Goal: Transaction & Acquisition: Purchase product/service

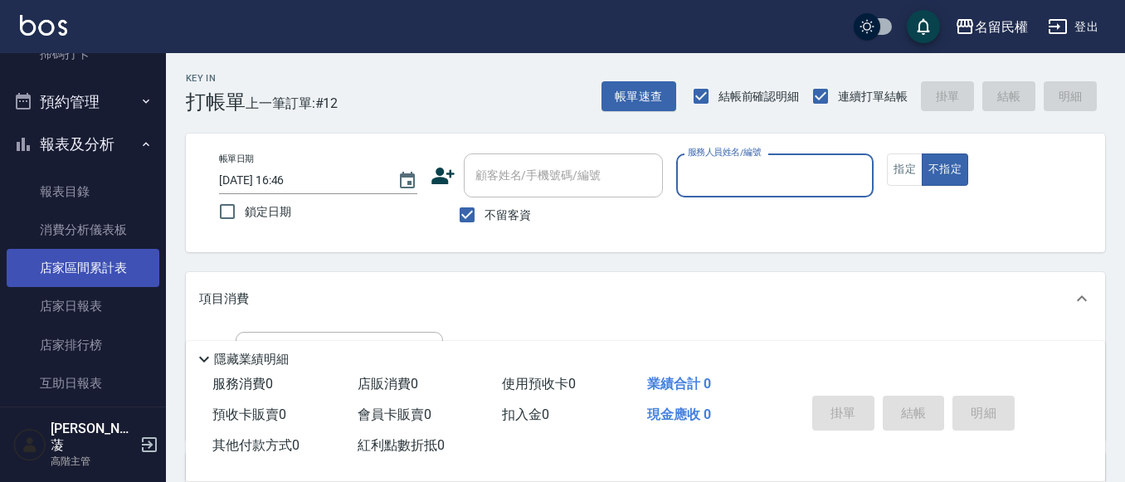
scroll to position [498, 0]
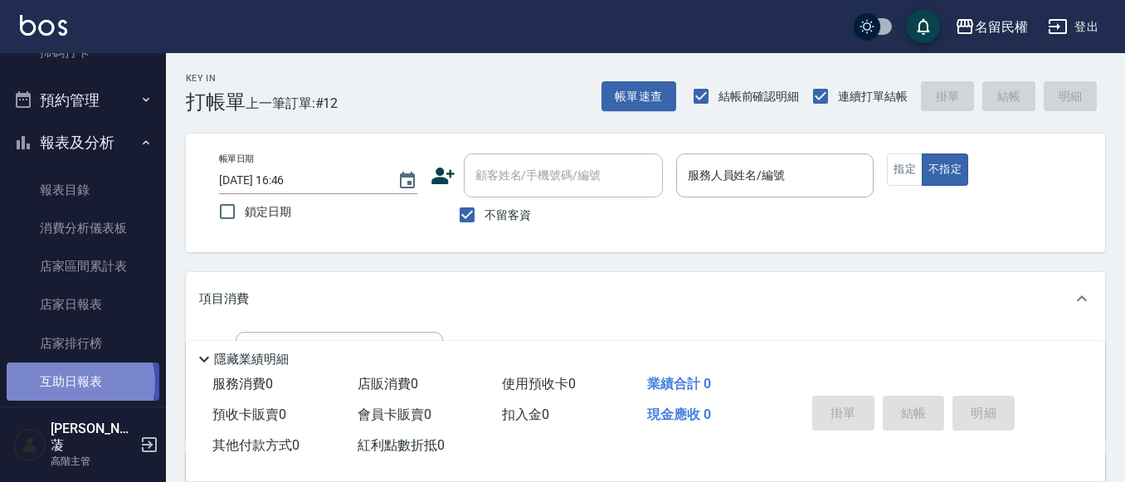
click at [73, 383] on link "互助日報表" at bounding box center [83, 382] width 153 height 38
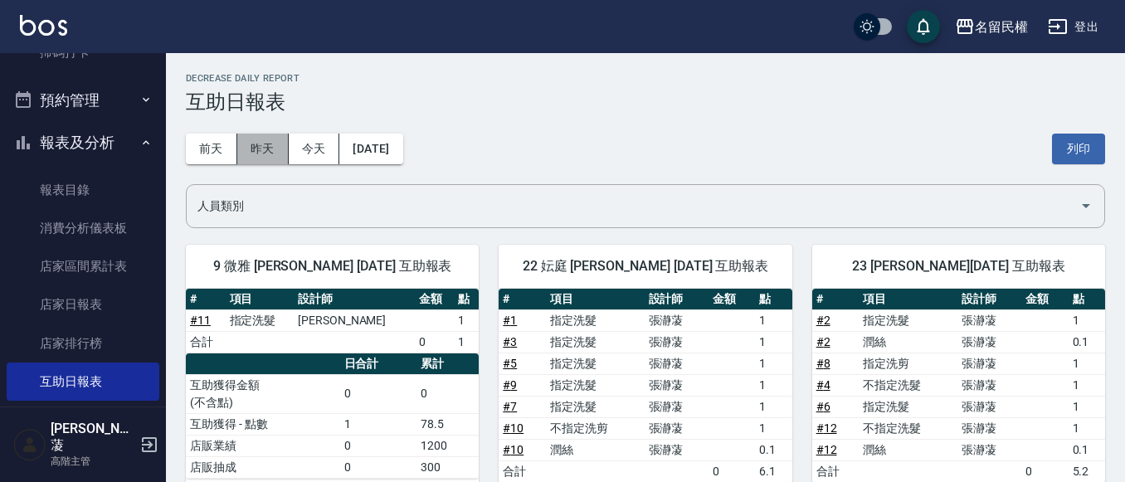
click at [261, 150] on button "昨天" at bounding box center [262, 149] width 51 height 31
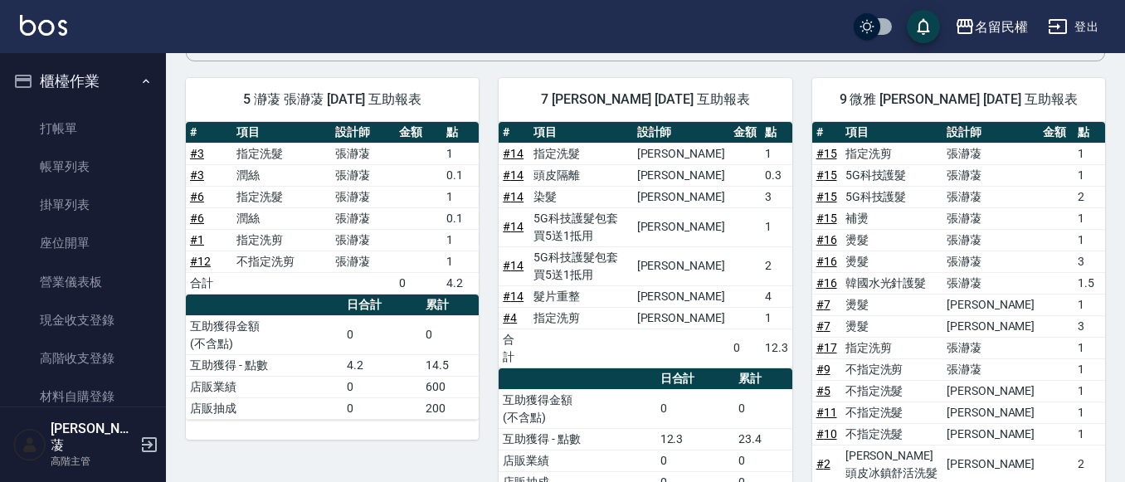
scroll to position [83, 0]
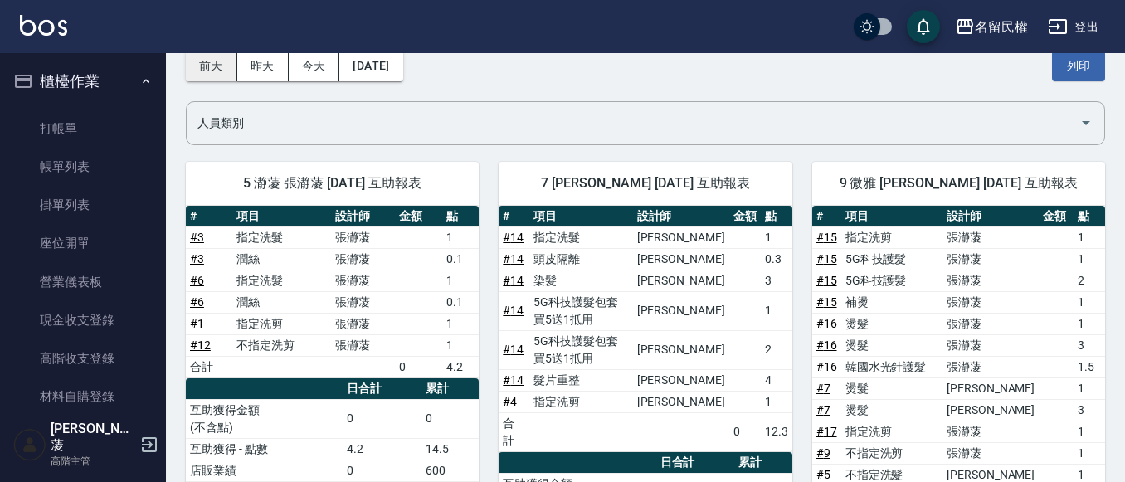
click at [219, 72] on button "前天" at bounding box center [211, 66] width 51 height 31
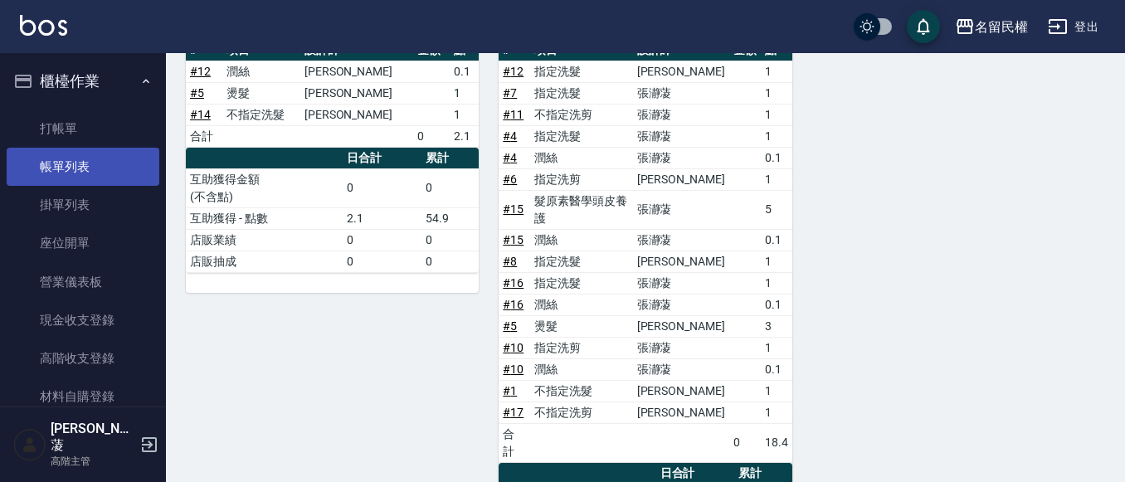
scroll to position [277, 0]
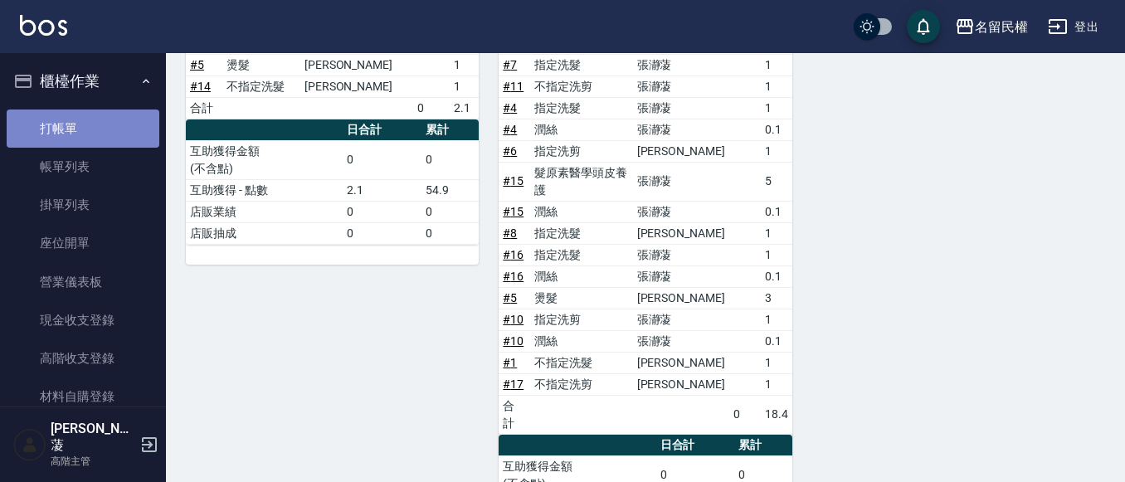
click at [116, 125] on link "打帳單" at bounding box center [83, 129] width 153 height 38
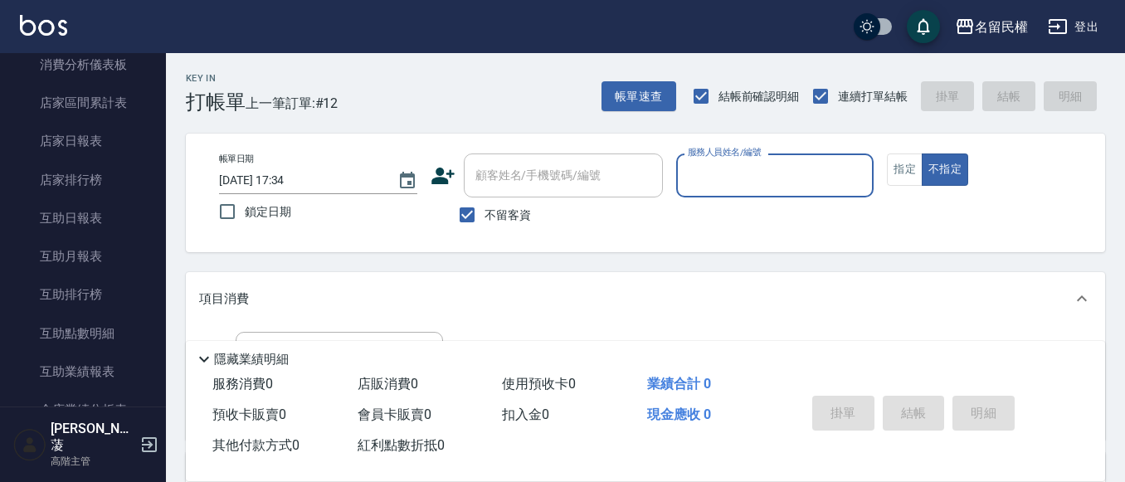
scroll to position [664, 0]
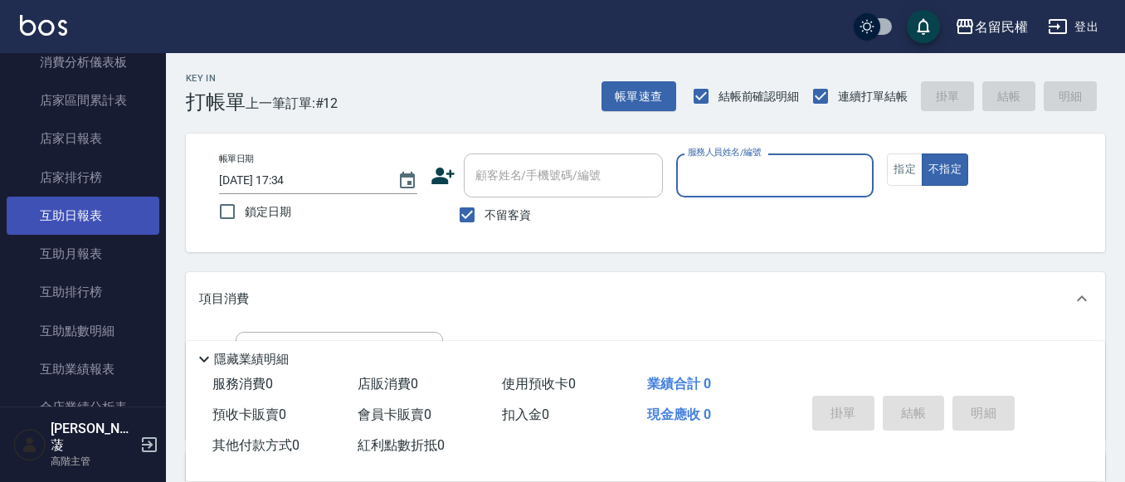
click at [110, 217] on link "互助日報表" at bounding box center [83, 216] width 153 height 38
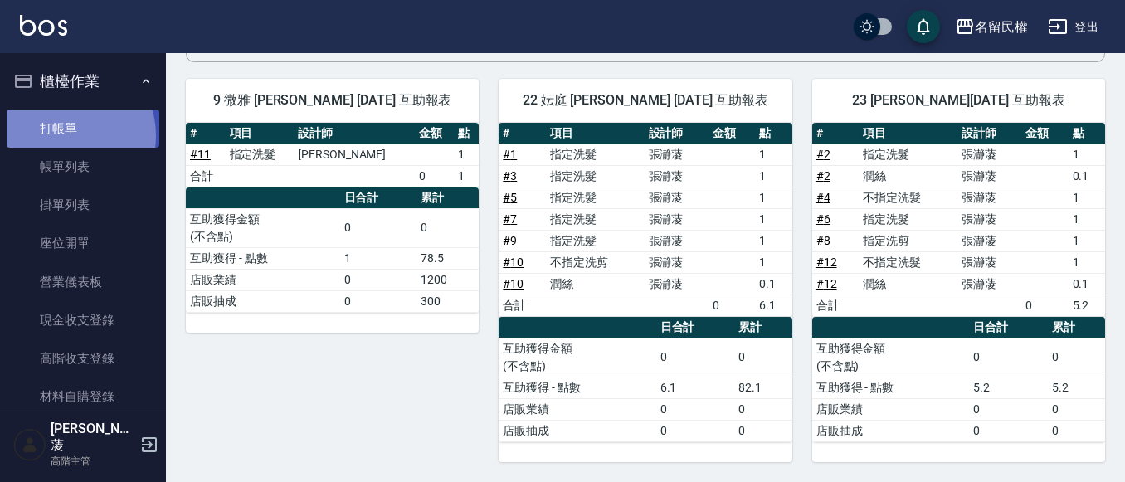
drag, startPoint x: 66, startPoint y: 135, endPoint x: 75, endPoint y: 134, distance: 9.3
click at [68, 134] on link "打帳單" at bounding box center [83, 129] width 153 height 38
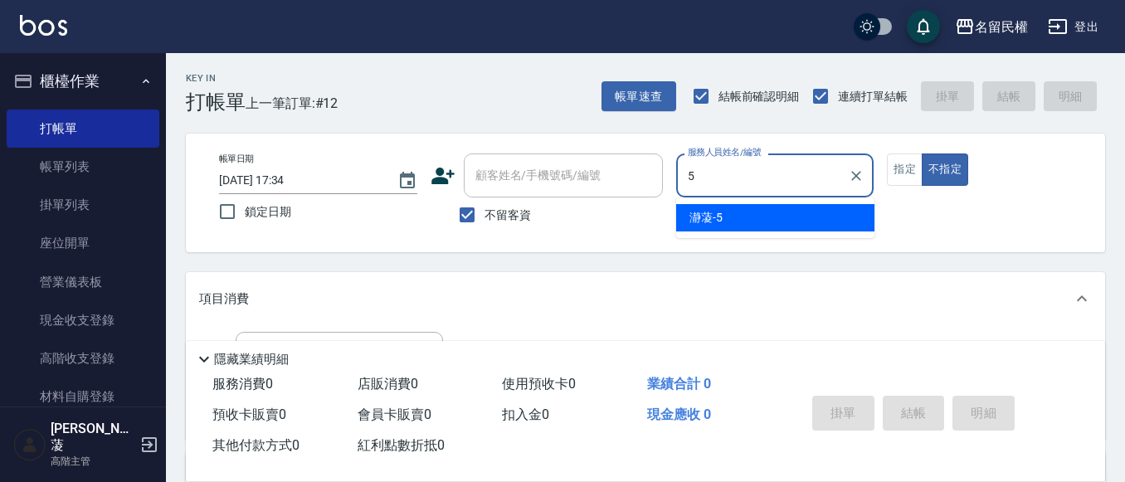
type input "瀞蓤-5"
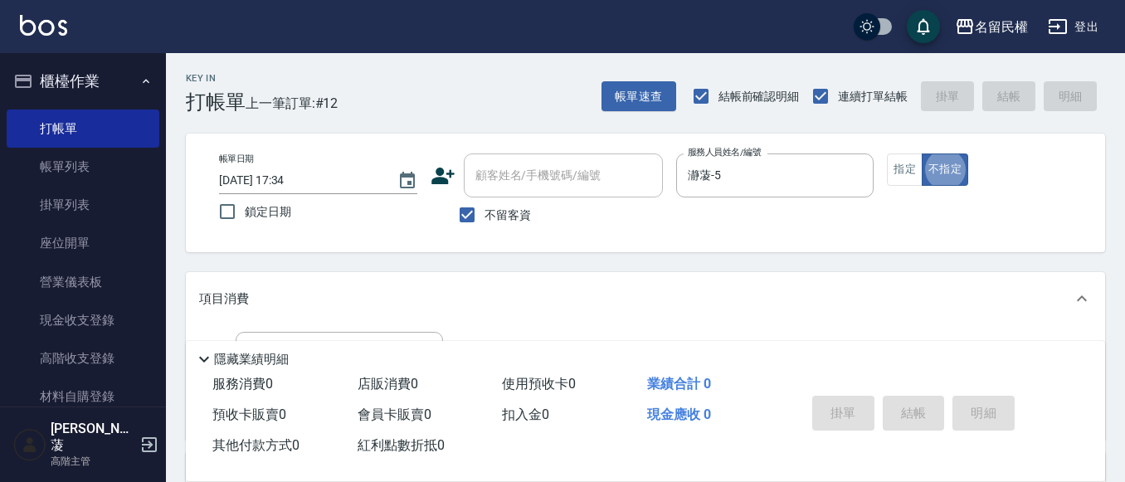
type button "false"
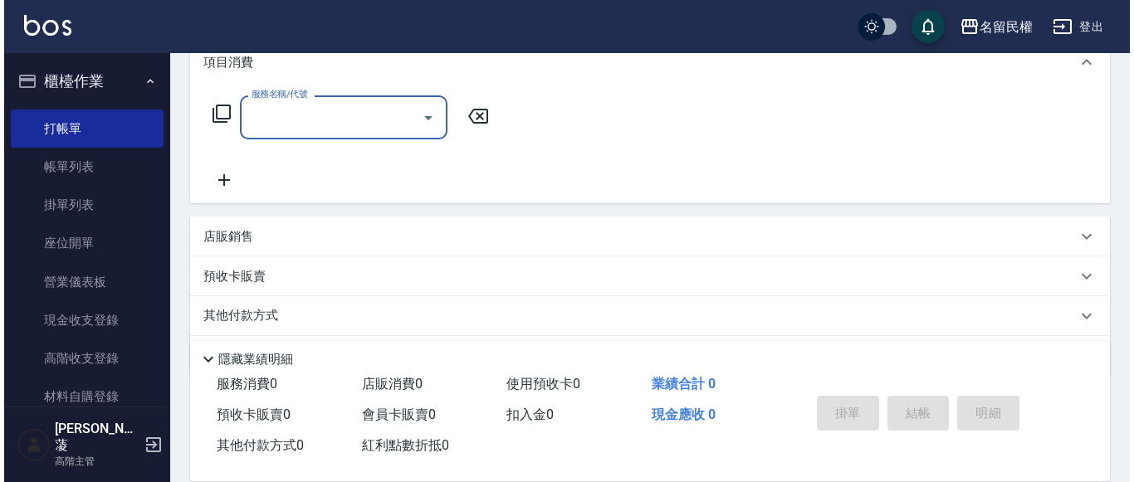
scroll to position [249, 0]
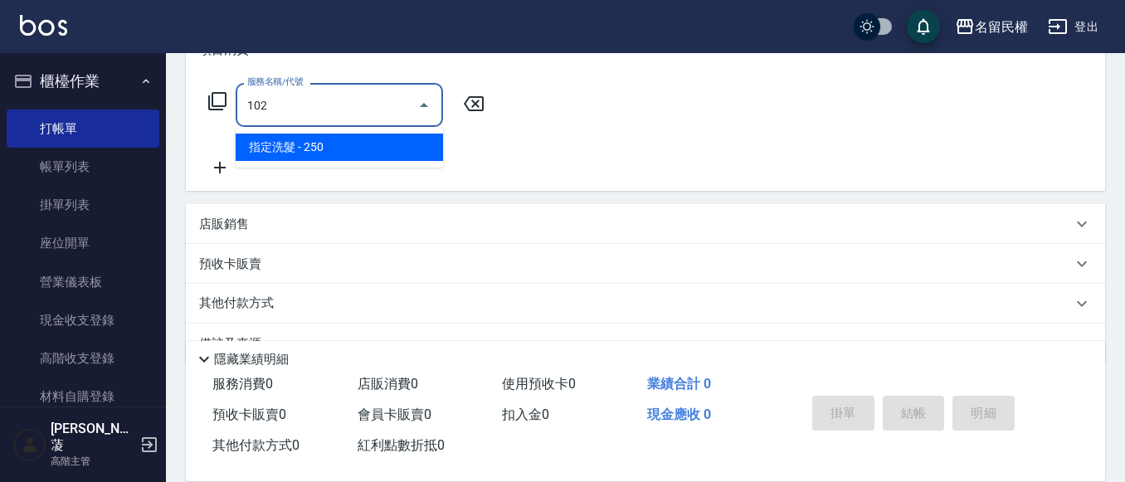
type input "指定洗髮(102)"
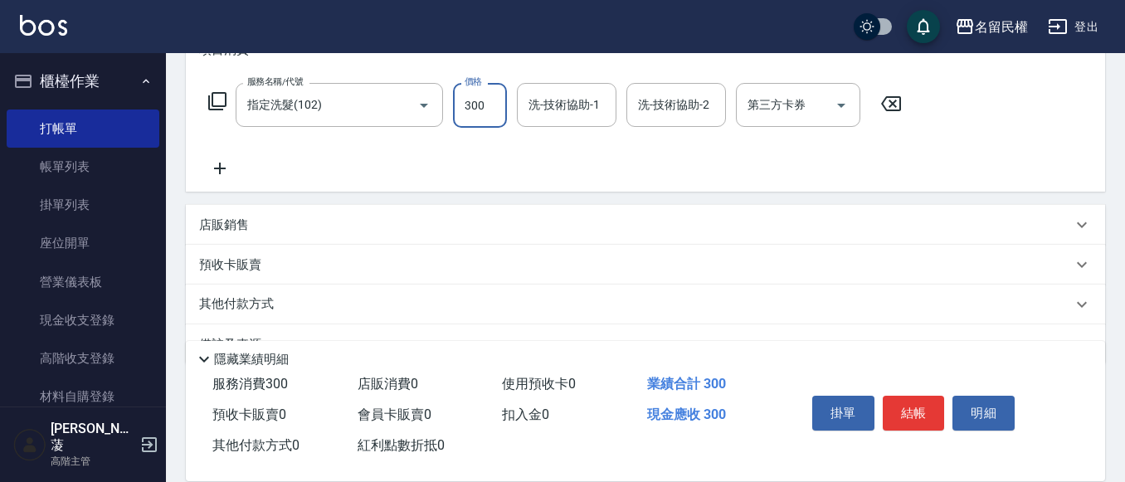
type input "300"
type input "1"
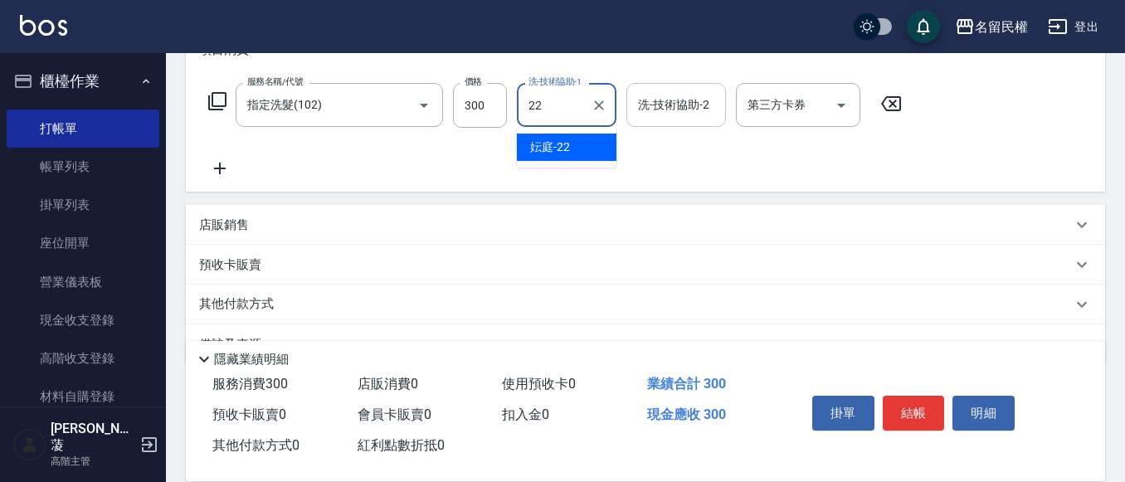
type input "妘庭-22"
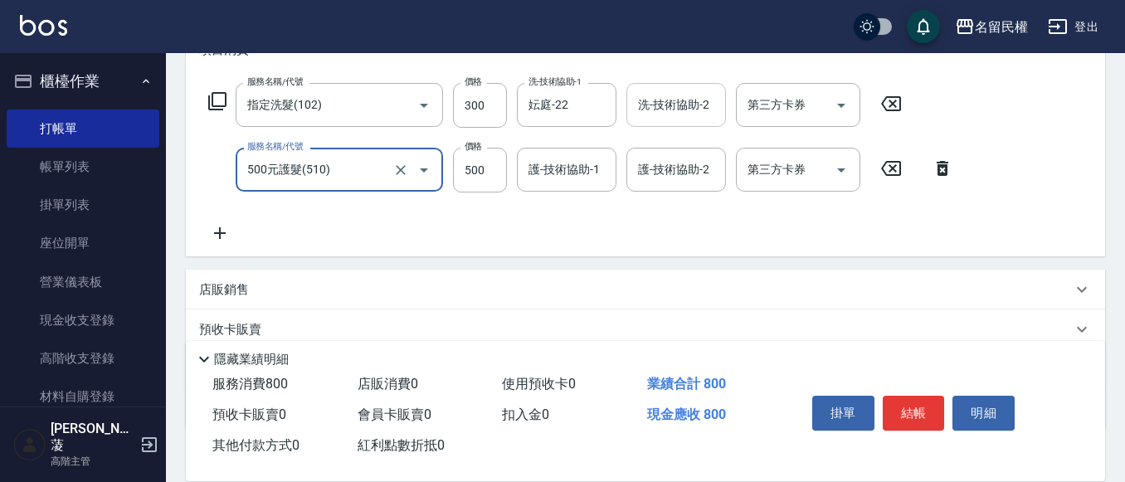
type input "500元護髮(510)"
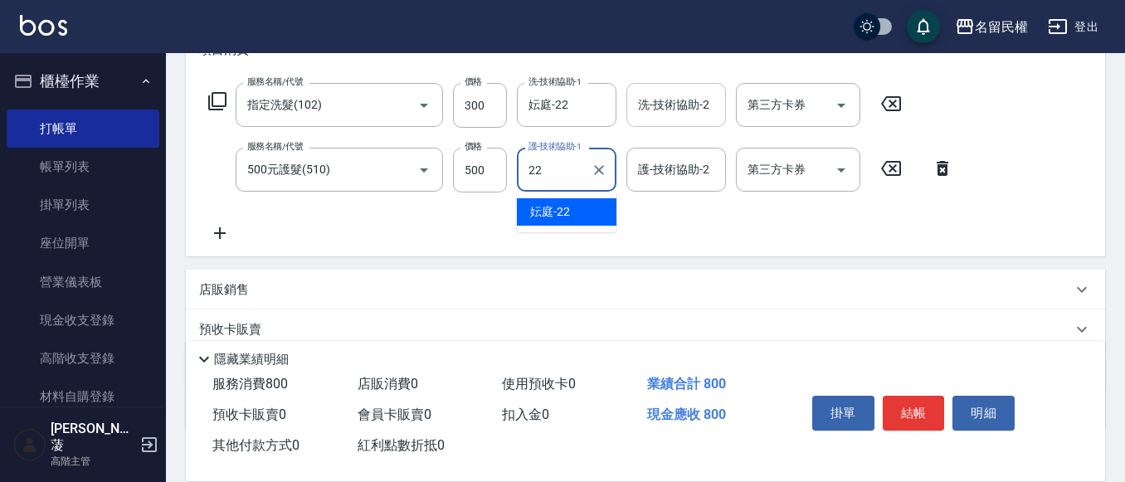
type input "妘庭-22"
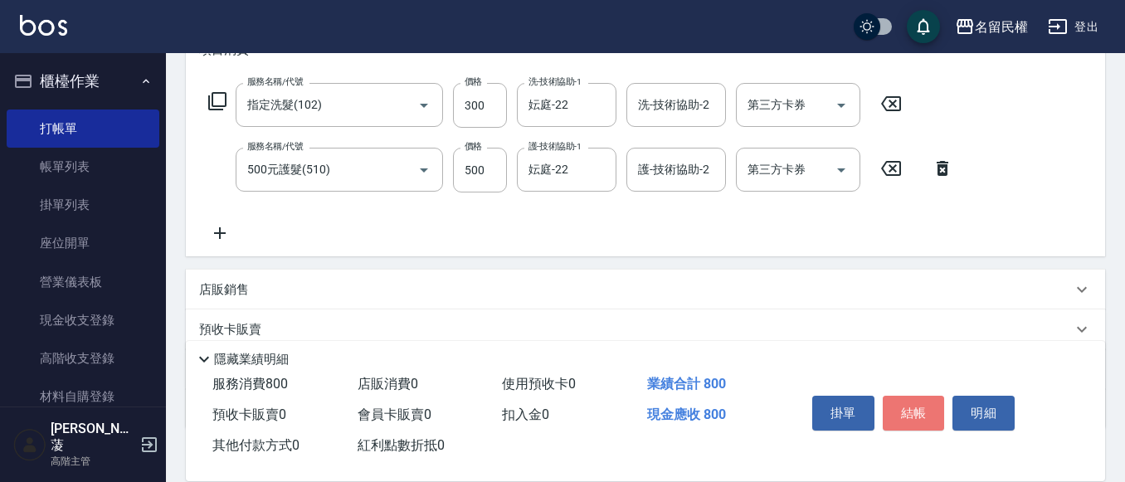
drag, startPoint x: 909, startPoint y: 399, endPoint x: 901, endPoint y: 387, distance: 15.0
click at [908, 396] on button "結帳" at bounding box center [914, 413] width 62 height 35
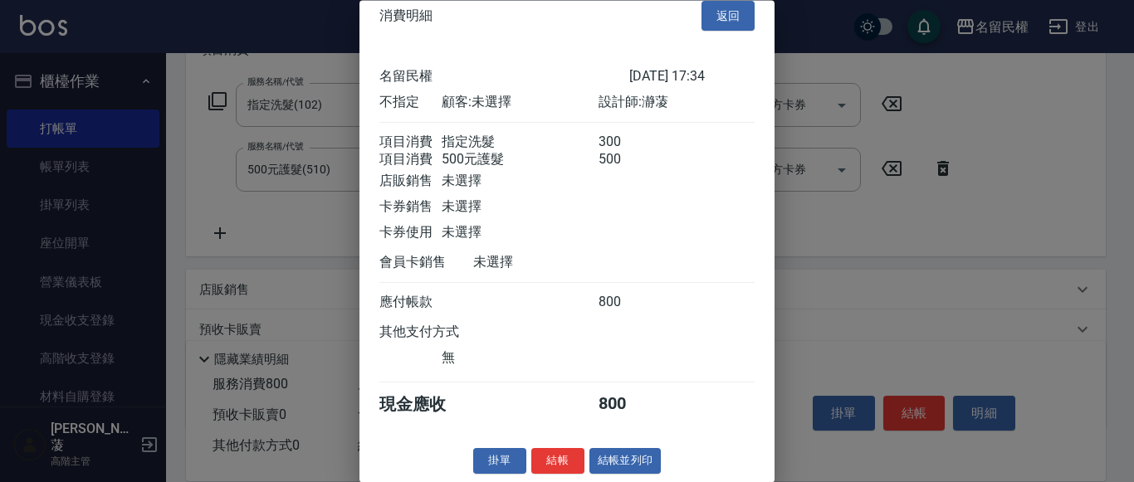
scroll to position [42, 0]
click at [558, 458] on button "結帳" at bounding box center [557, 462] width 53 height 26
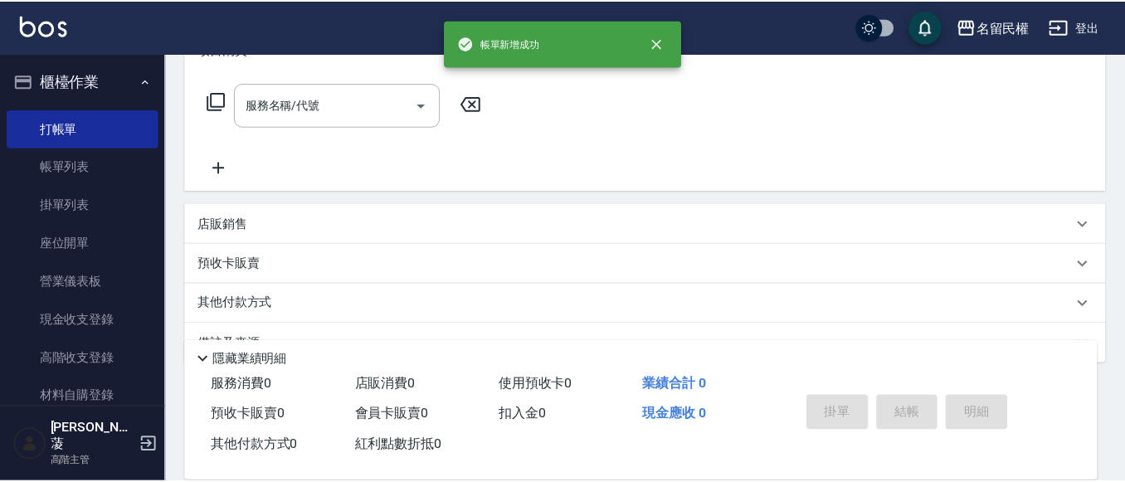
scroll to position [0, 0]
